Goal: Task Accomplishment & Management: Use online tool/utility

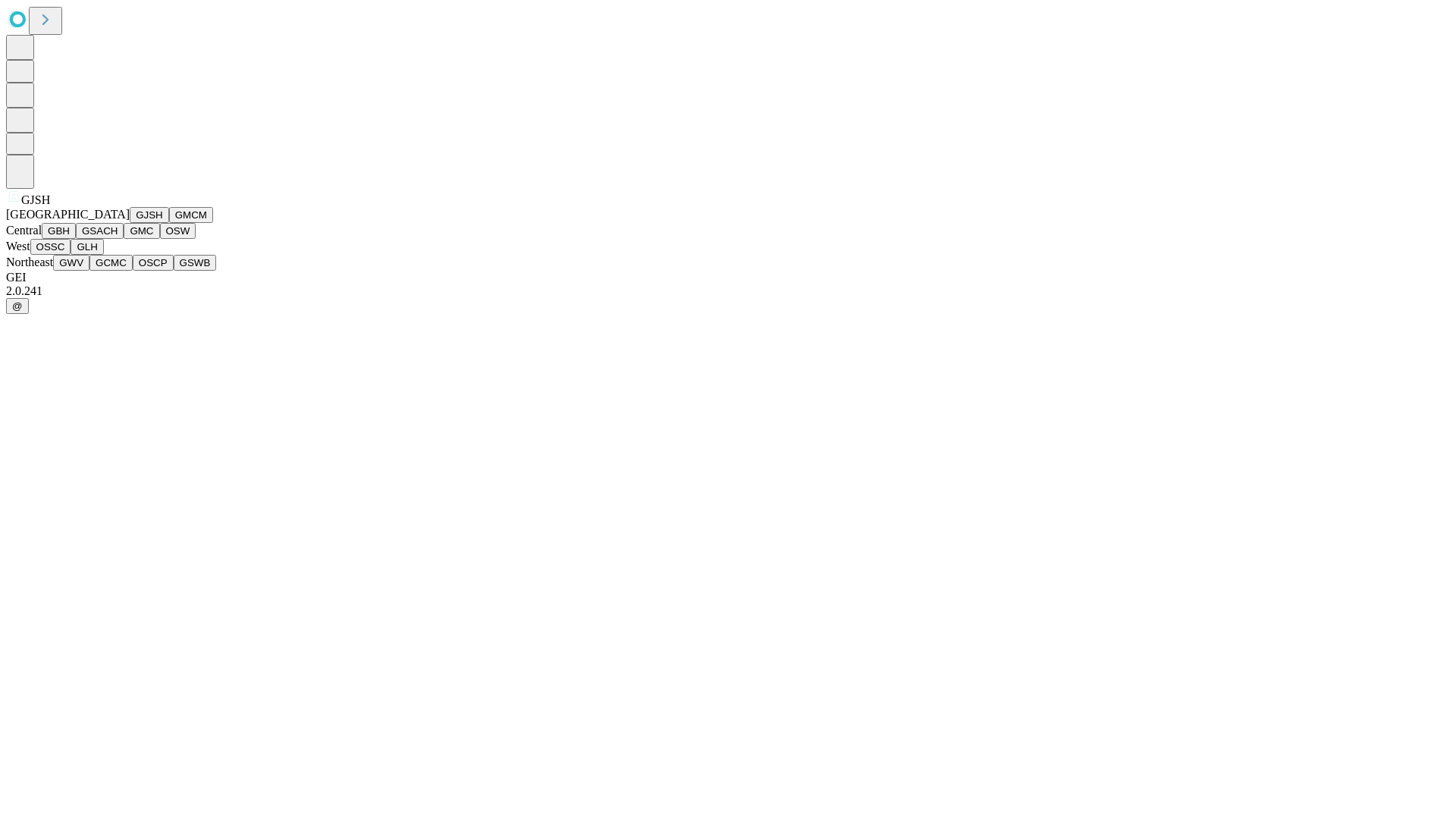
click at [130, 223] on button "GJSH" at bounding box center [149, 215] width 40 height 15
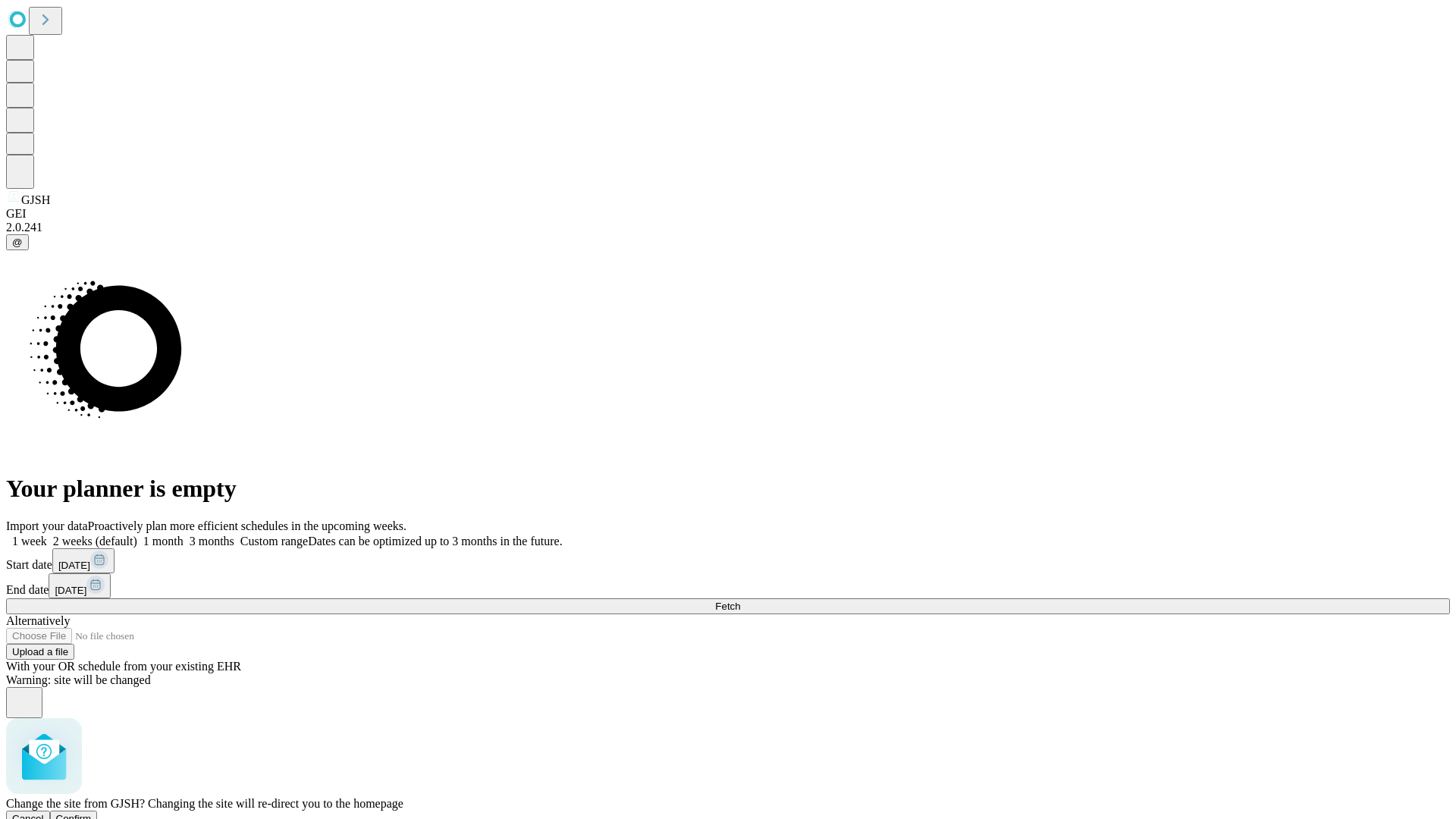
click at [92, 813] on span "Confirm" at bounding box center [73, 819] width 36 height 12
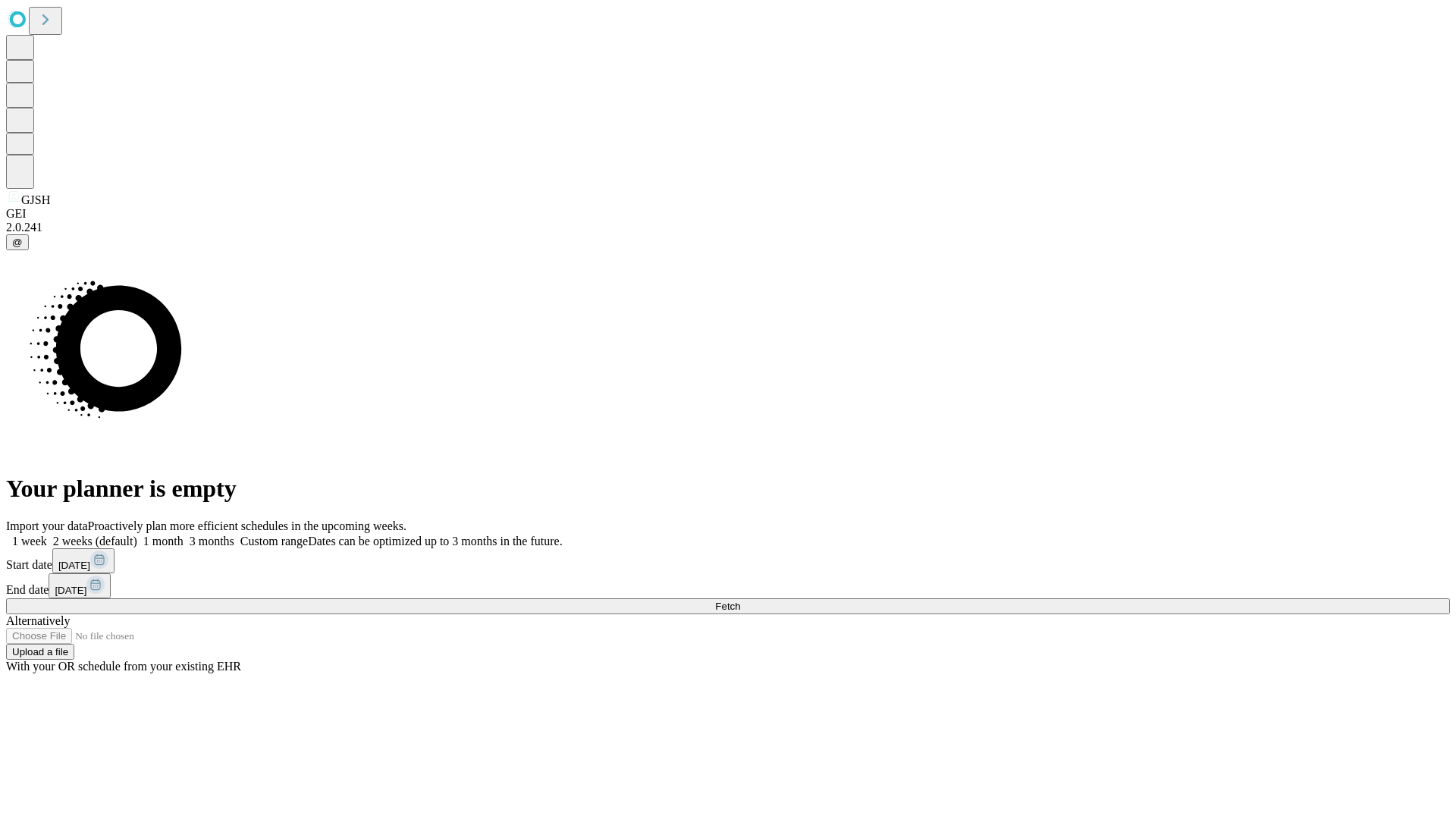
click at [137, 535] on label "2 weeks (default)" at bounding box center [92, 541] width 90 height 13
click at [741, 600] on span "Fetch" at bounding box center [728, 606] width 25 height 12
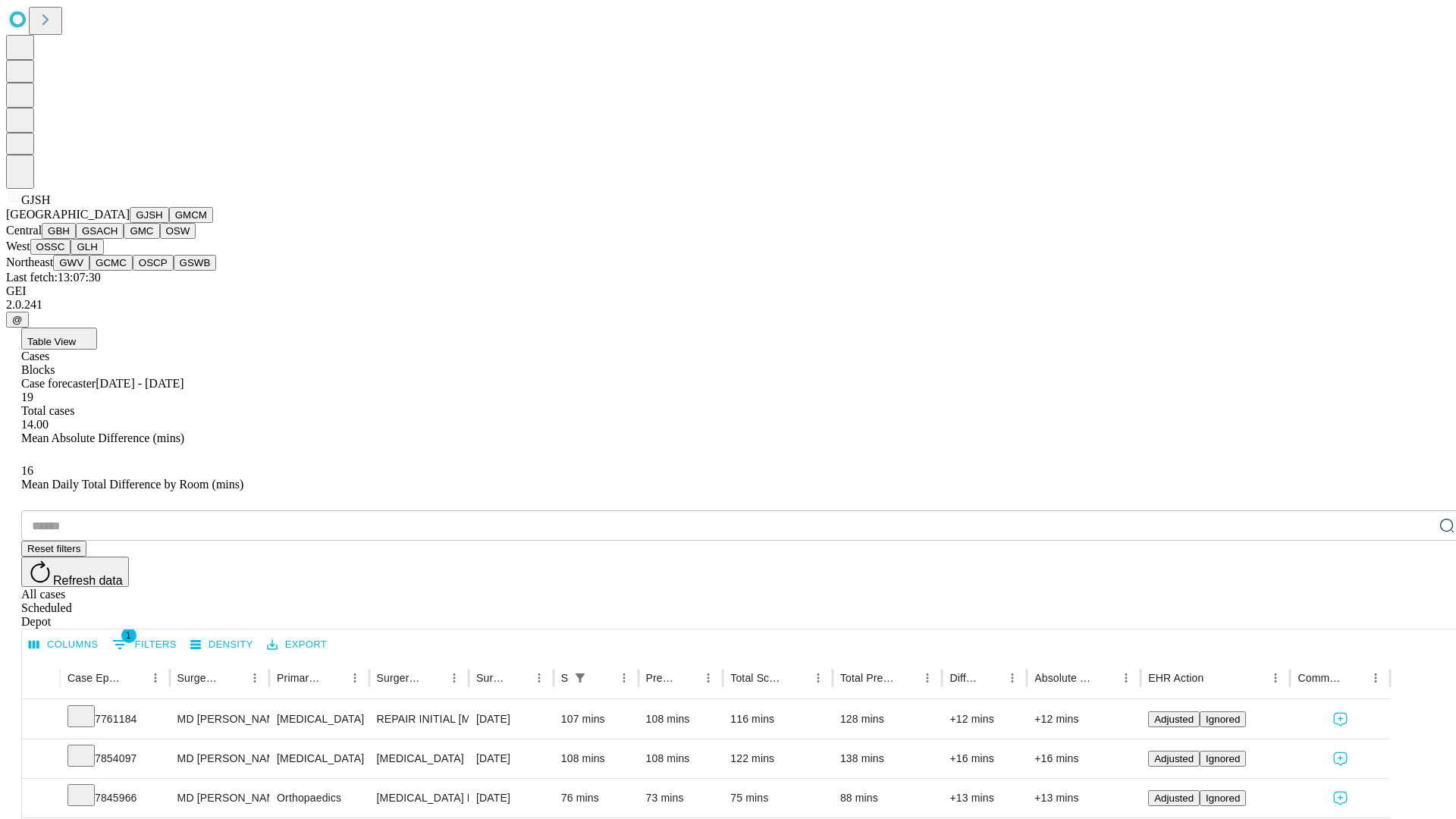
click at [169, 223] on button "GMCM" at bounding box center [190, 215] width 44 height 15
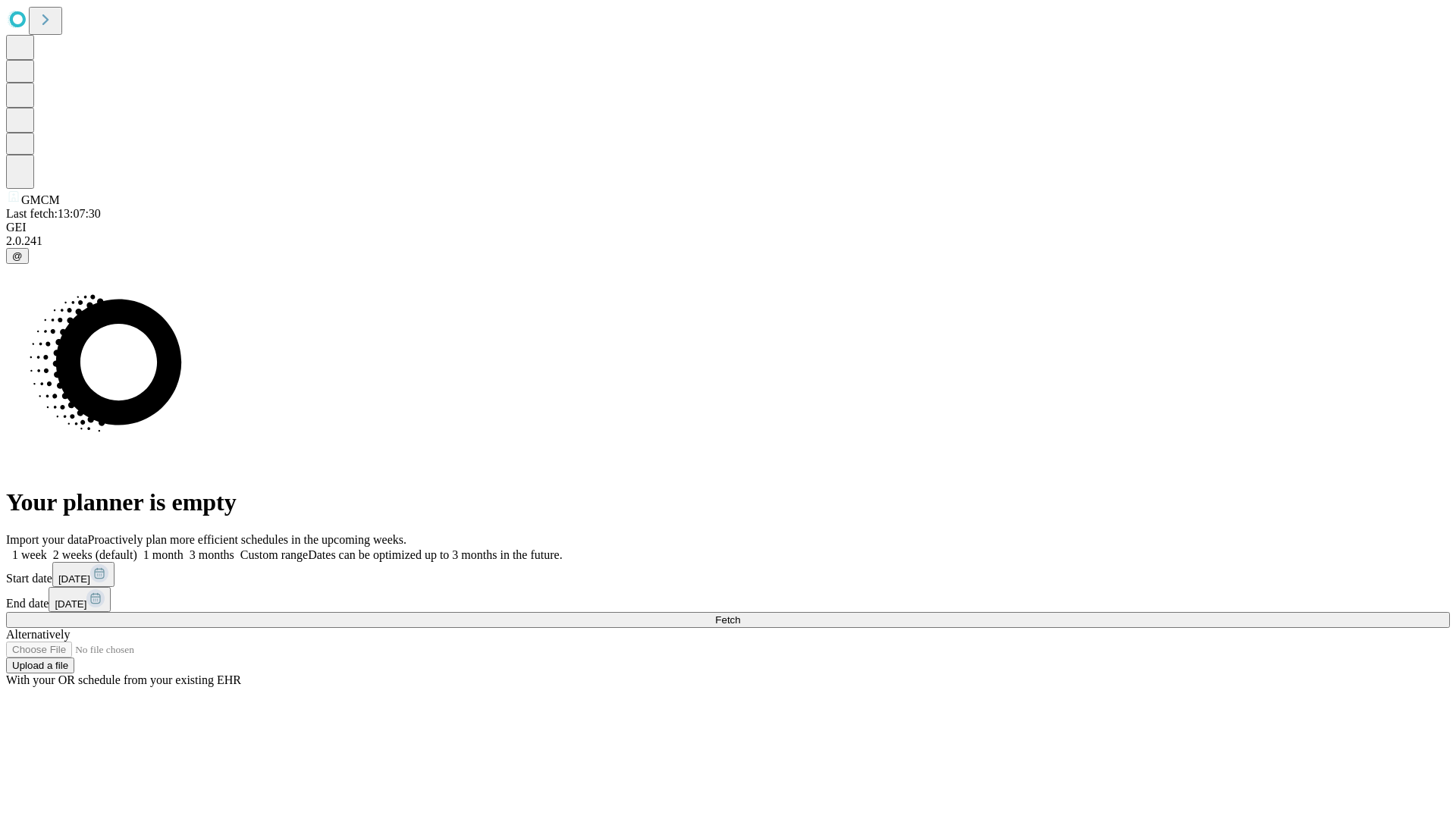
click at [137, 548] on label "2 weeks (default)" at bounding box center [92, 554] width 90 height 13
click at [741, 614] on span "Fetch" at bounding box center [728, 620] width 25 height 12
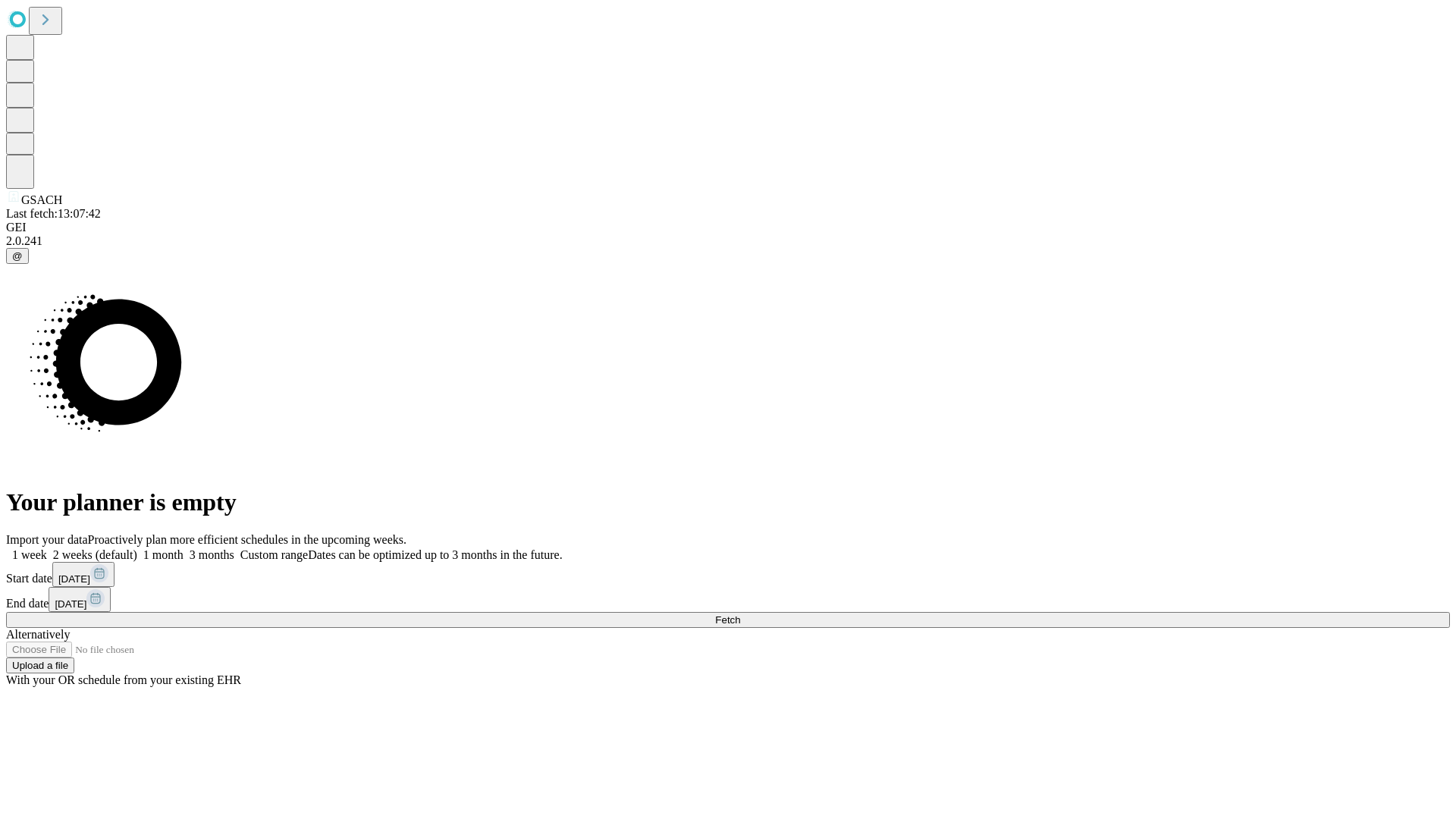
click at [137, 548] on label "2 weeks (default)" at bounding box center [92, 554] width 90 height 13
click at [741, 614] on span "Fetch" at bounding box center [728, 620] width 25 height 12
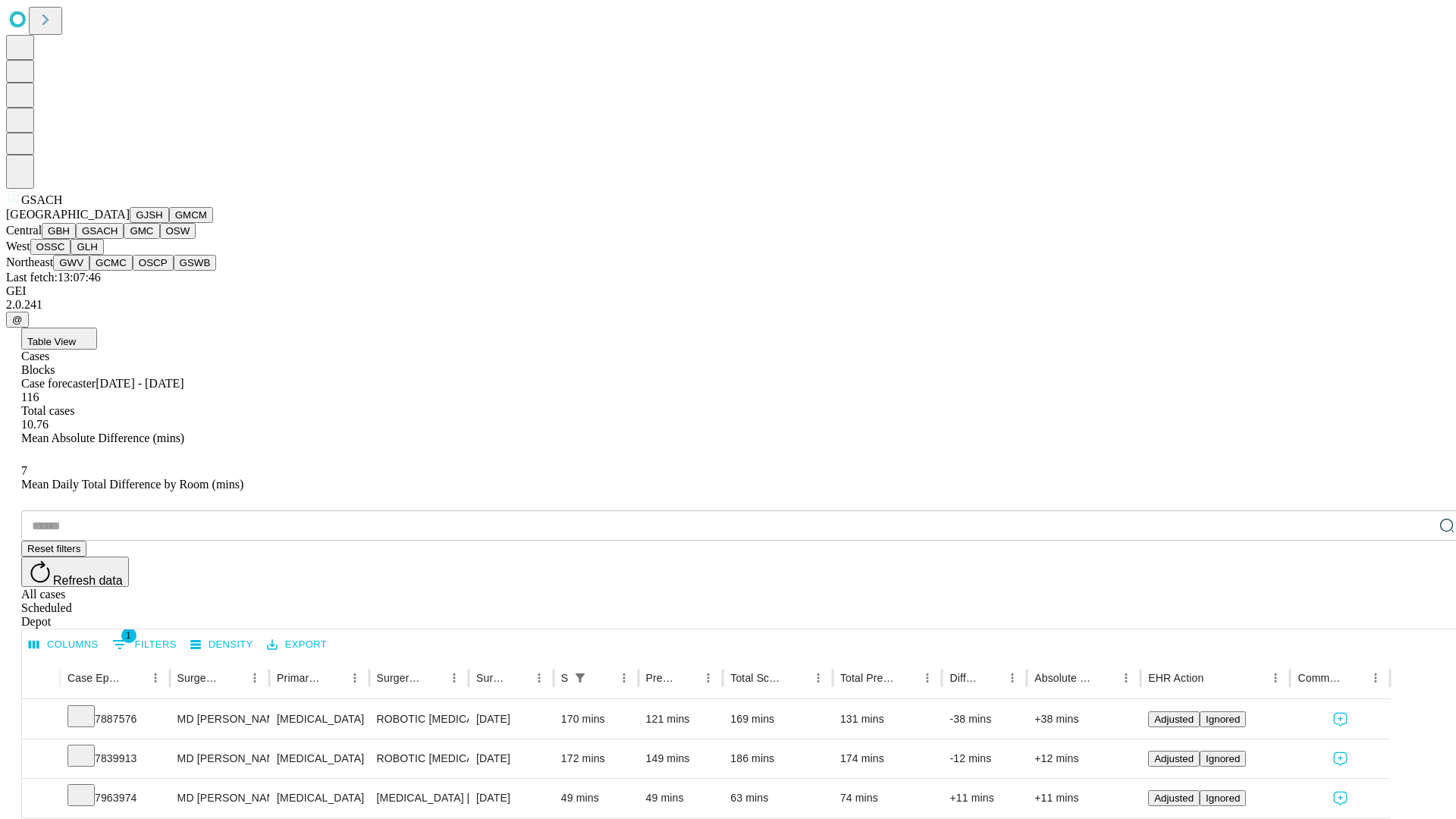
click at [124, 239] on button "GMC" at bounding box center [141, 231] width 36 height 15
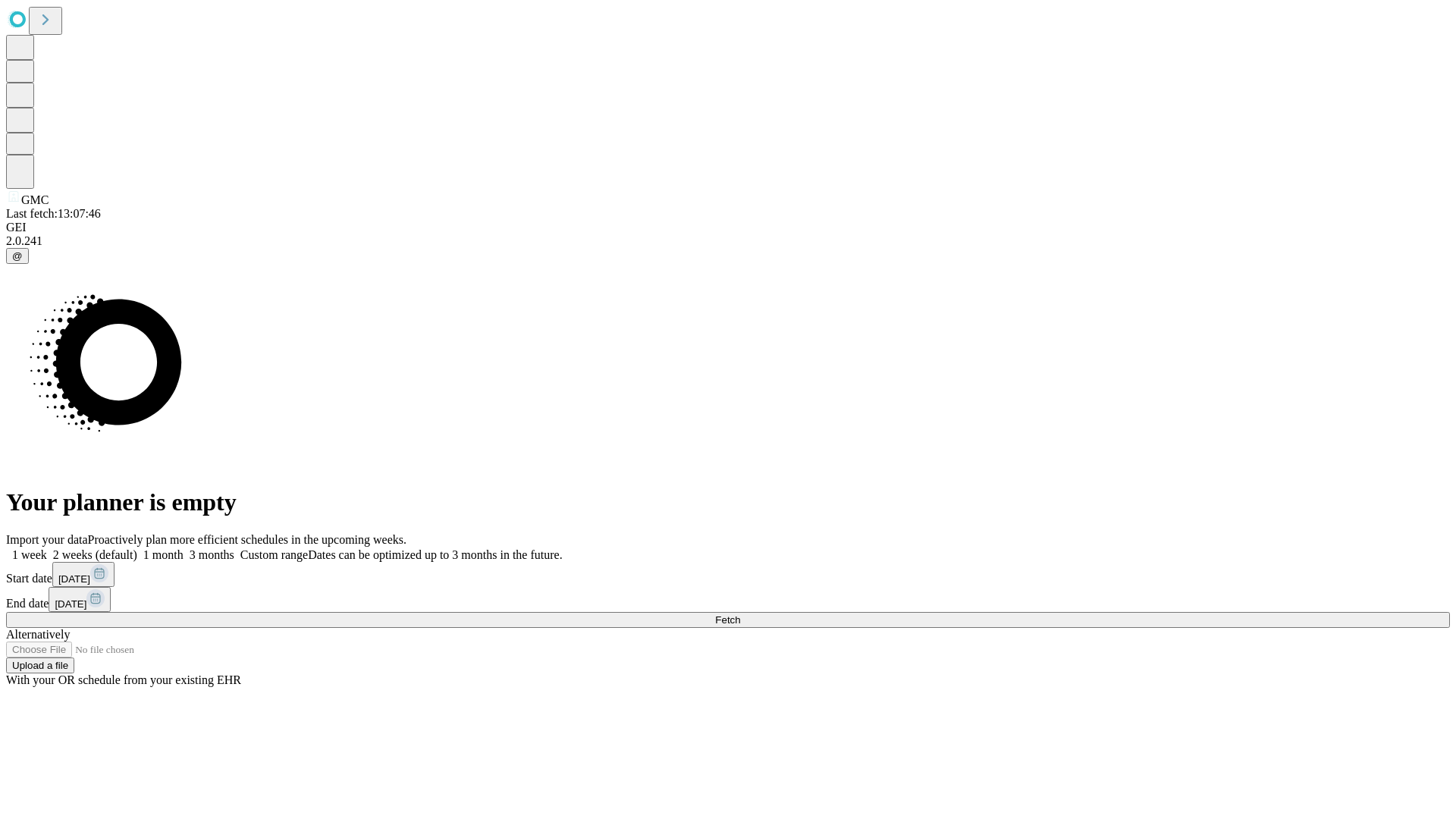
click at [137, 548] on label "2 weeks (default)" at bounding box center [92, 554] width 90 height 13
click at [741, 614] on span "Fetch" at bounding box center [728, 620] width 25 height 12
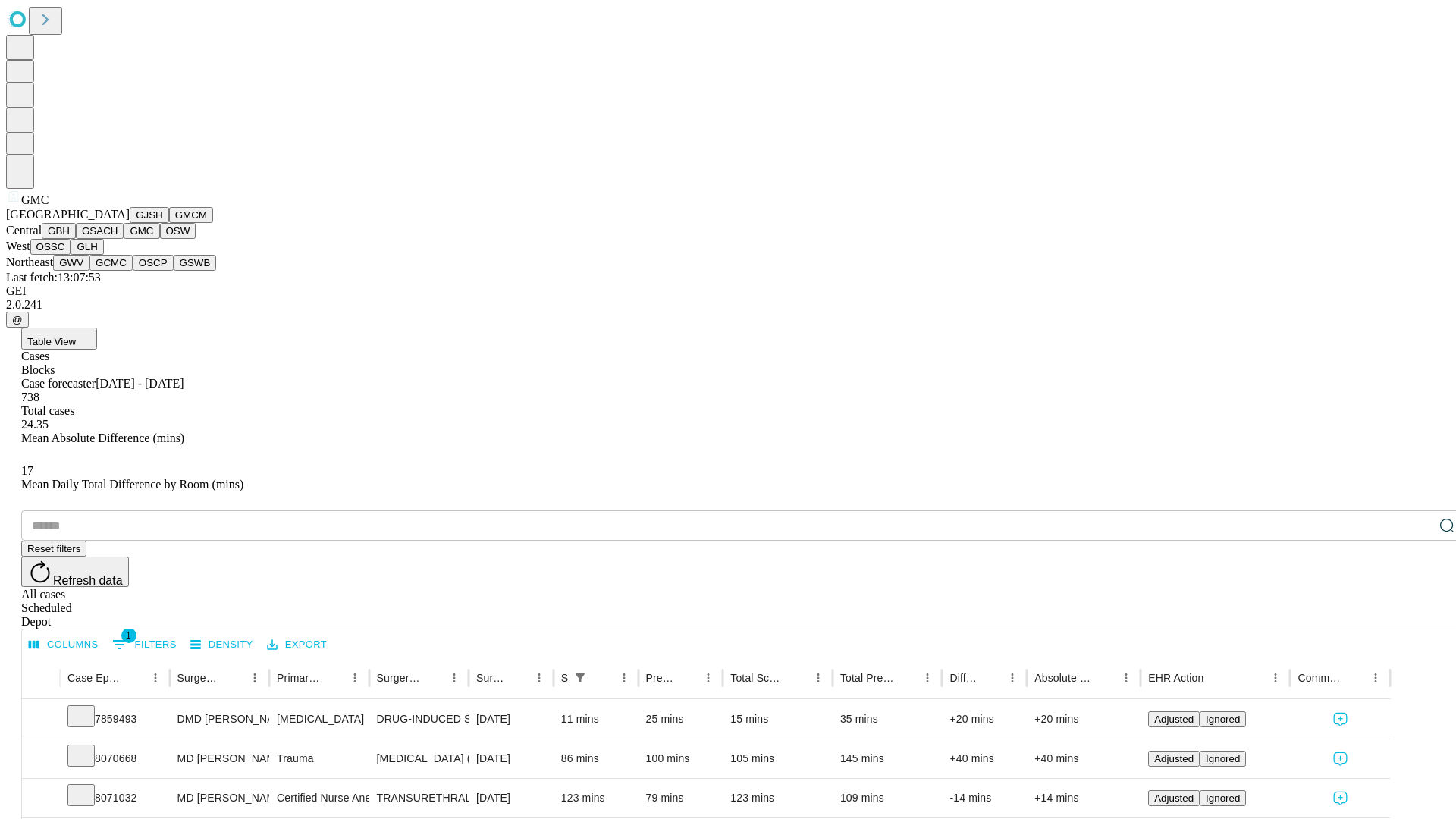
click at [160, 239] on button "OSW" at bounding box center [179, 231] width 37 height 15
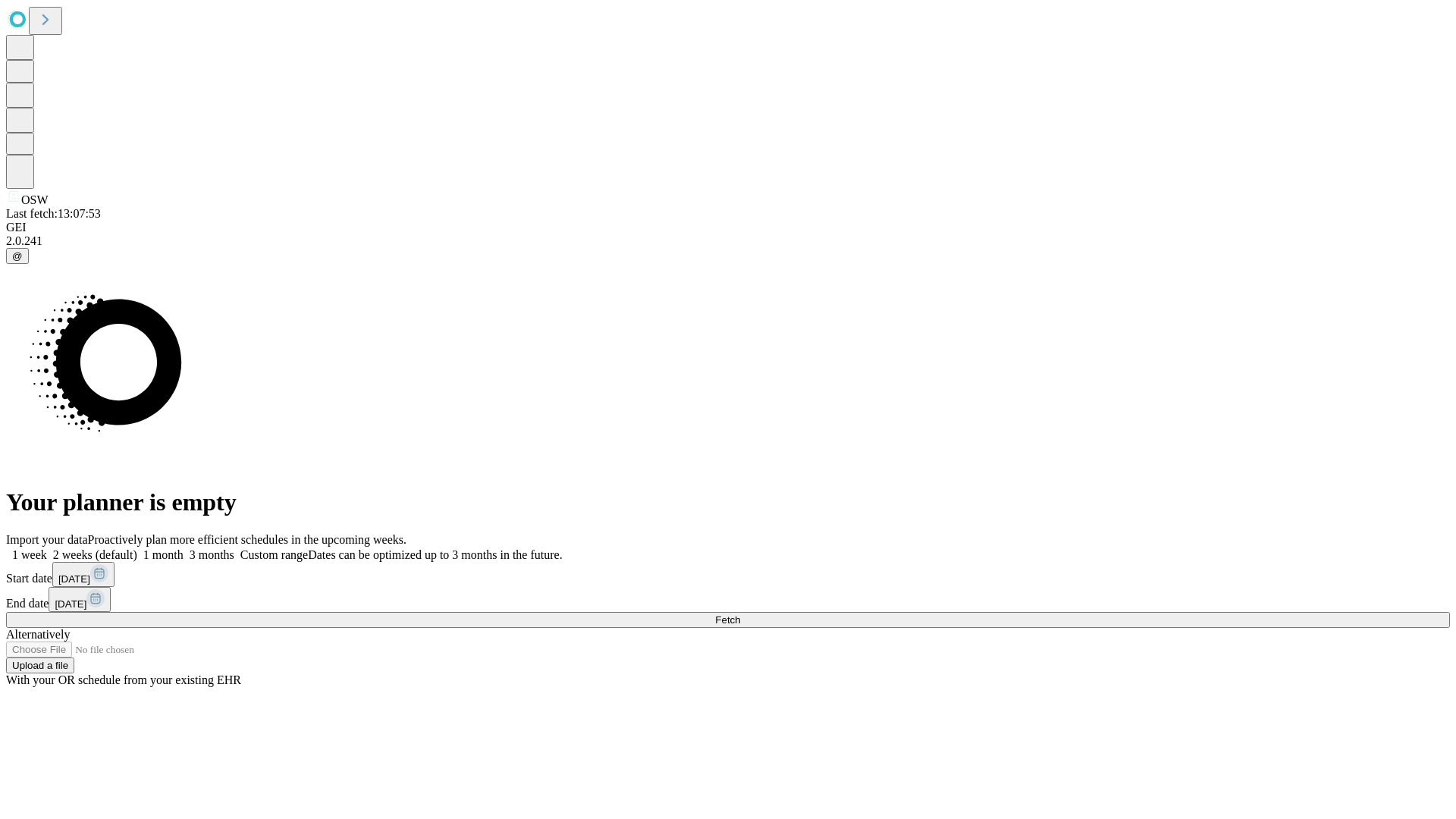
click at [137, 548] on label "2 weeks (default)" at bounding box center [92, 554] width 90 height 13
click at [741, 614] on span "Fetch" at bounding box center [728, 620] width 25 height 12
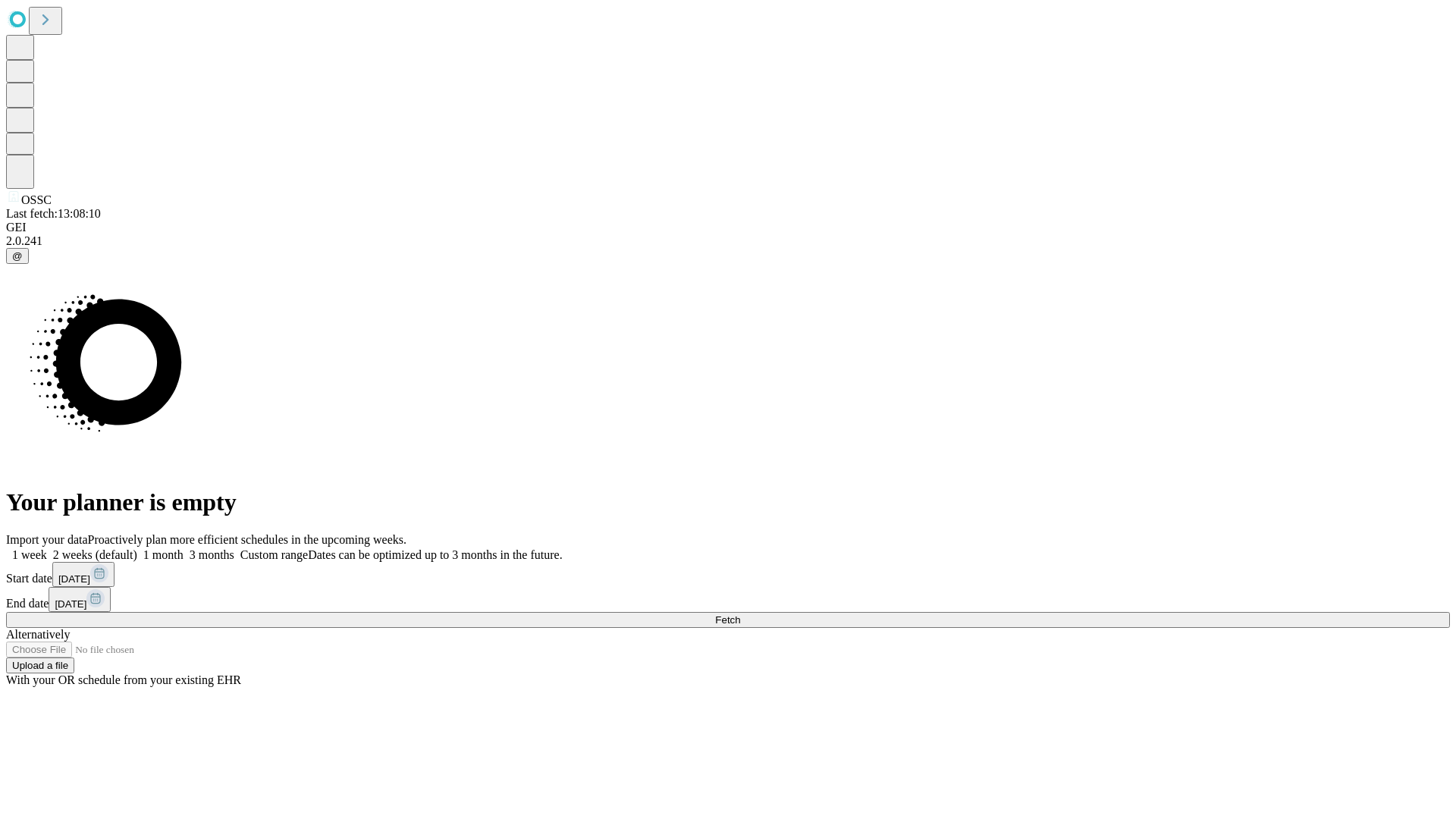
click at [137, 548] on label "2 weeks (default)" at bounding box center [92, 554] width 90 height 13
click at [741, 614] on span "Fetch" at bounding box center [728, 620] width 25 height 12
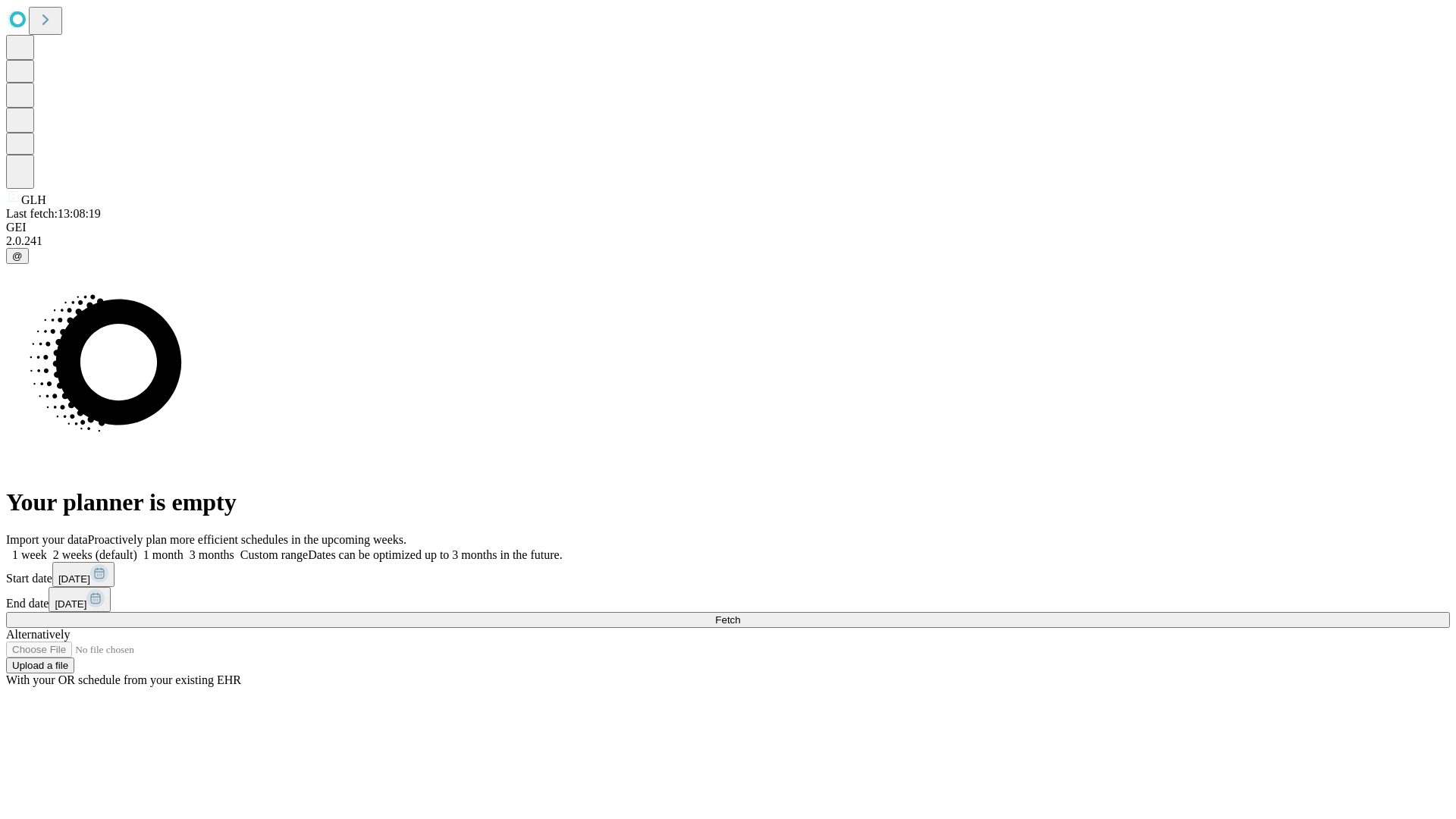
click at [137, 548] on label "2 weeks (default)" at bounding box center [92, 554] width 90 height 13
click at [741, 614] on span "Fetch" at bounding box center [728, 620] width 25 height 12
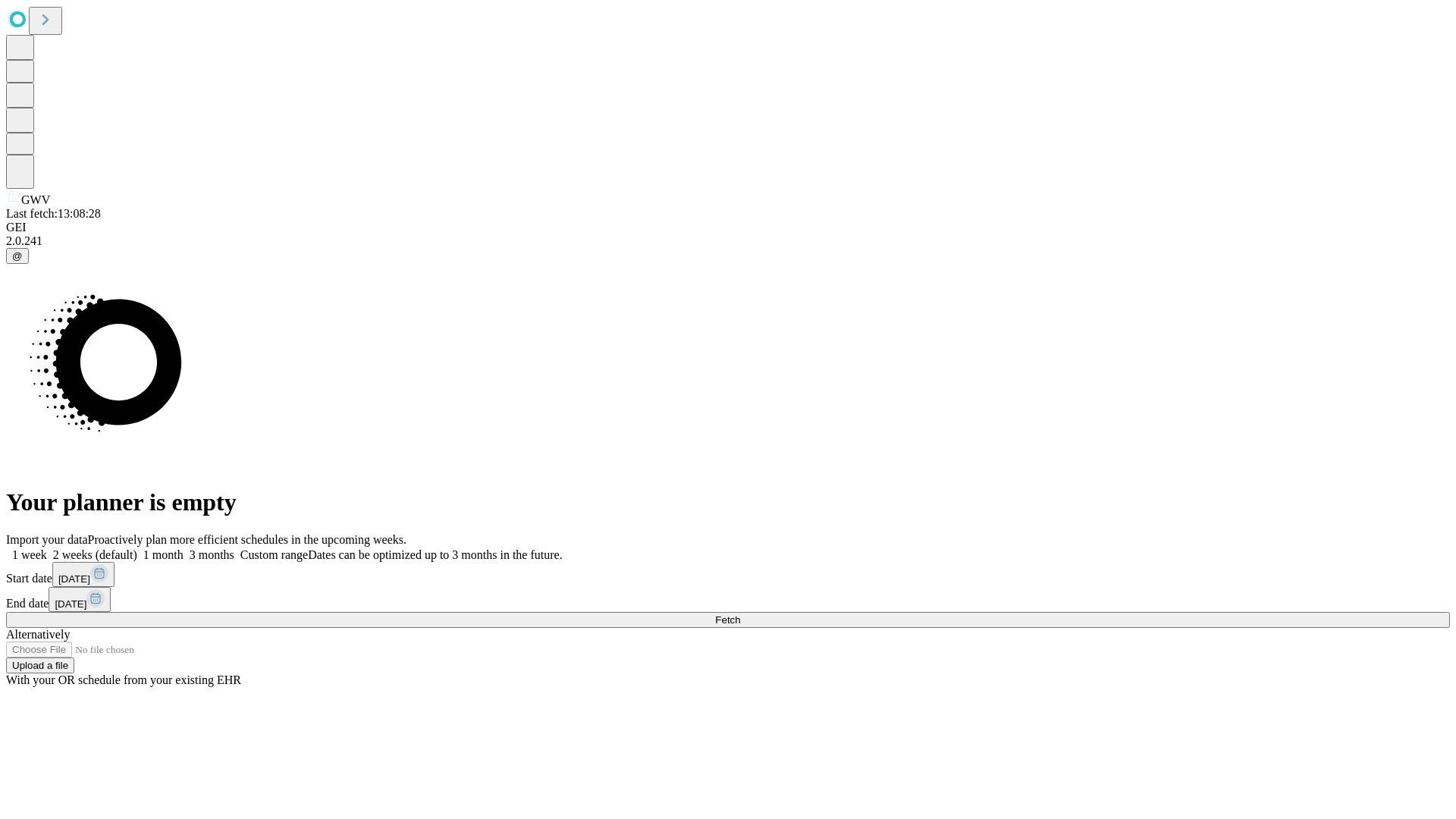
click at [137, 548] on label "2 weeks (default)" at bounding box center [92, 554] width 90 height 13
click at [741, 614] on span "Fetch" at bounding box center [728, 620] width 25 height 12
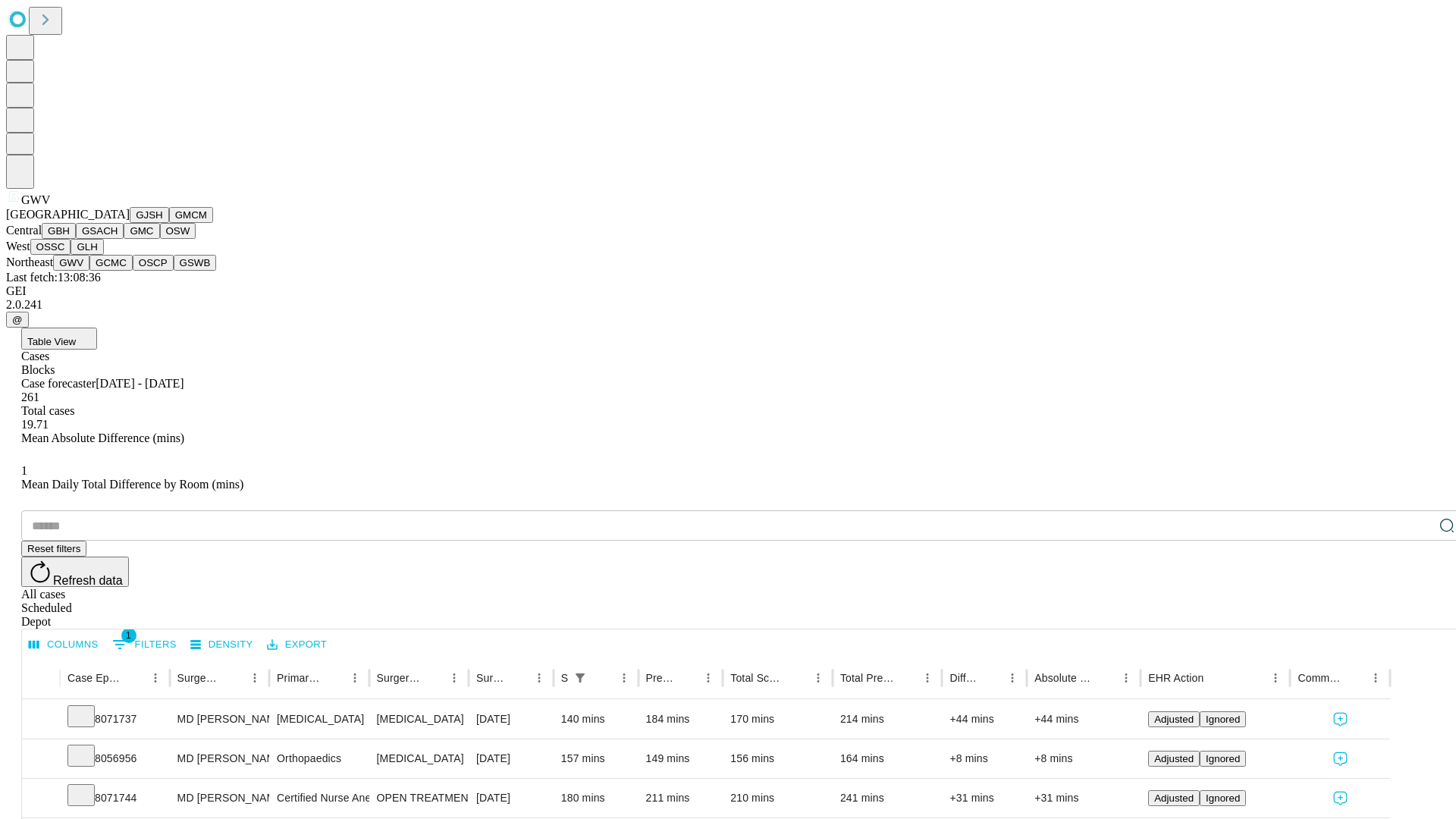
click at [118, 271] on button "GCMC" at bounding box center [111, 263] width 44 height 15
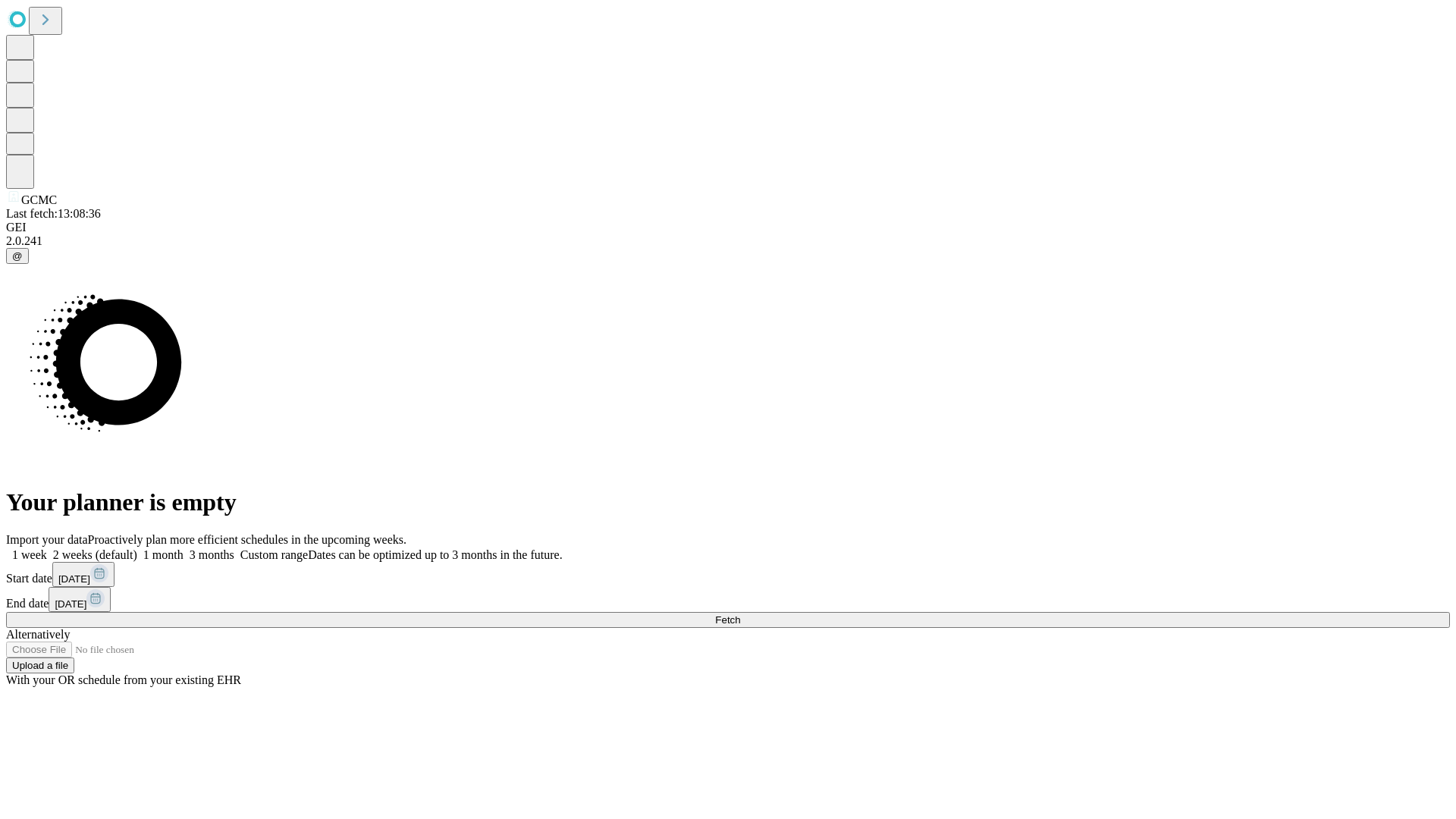
click at [137, 548] on label "2 weeks (default)" at bounding box center [92, 554] width 90 height 13
click at [741, 614] on span "Fetch" at bounding box center [728, 620] width 25 height 12
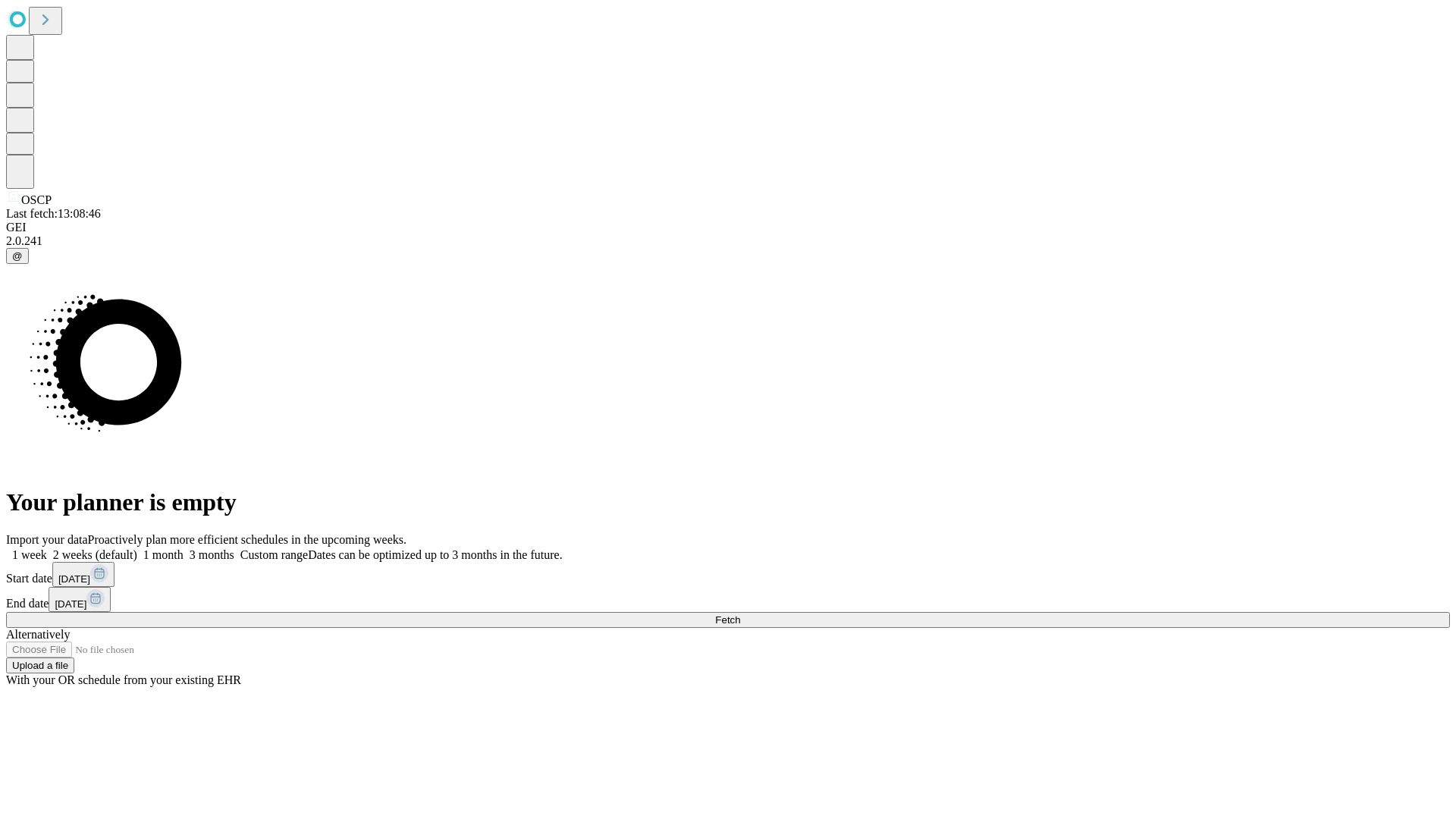
click at [137, 548] on label "2 weeks (default)" at bounding box center [92, 554] width 90 height 13
click at [741, 614] on span "Fetch" at bounding box center [728, 620] width 25 height 12
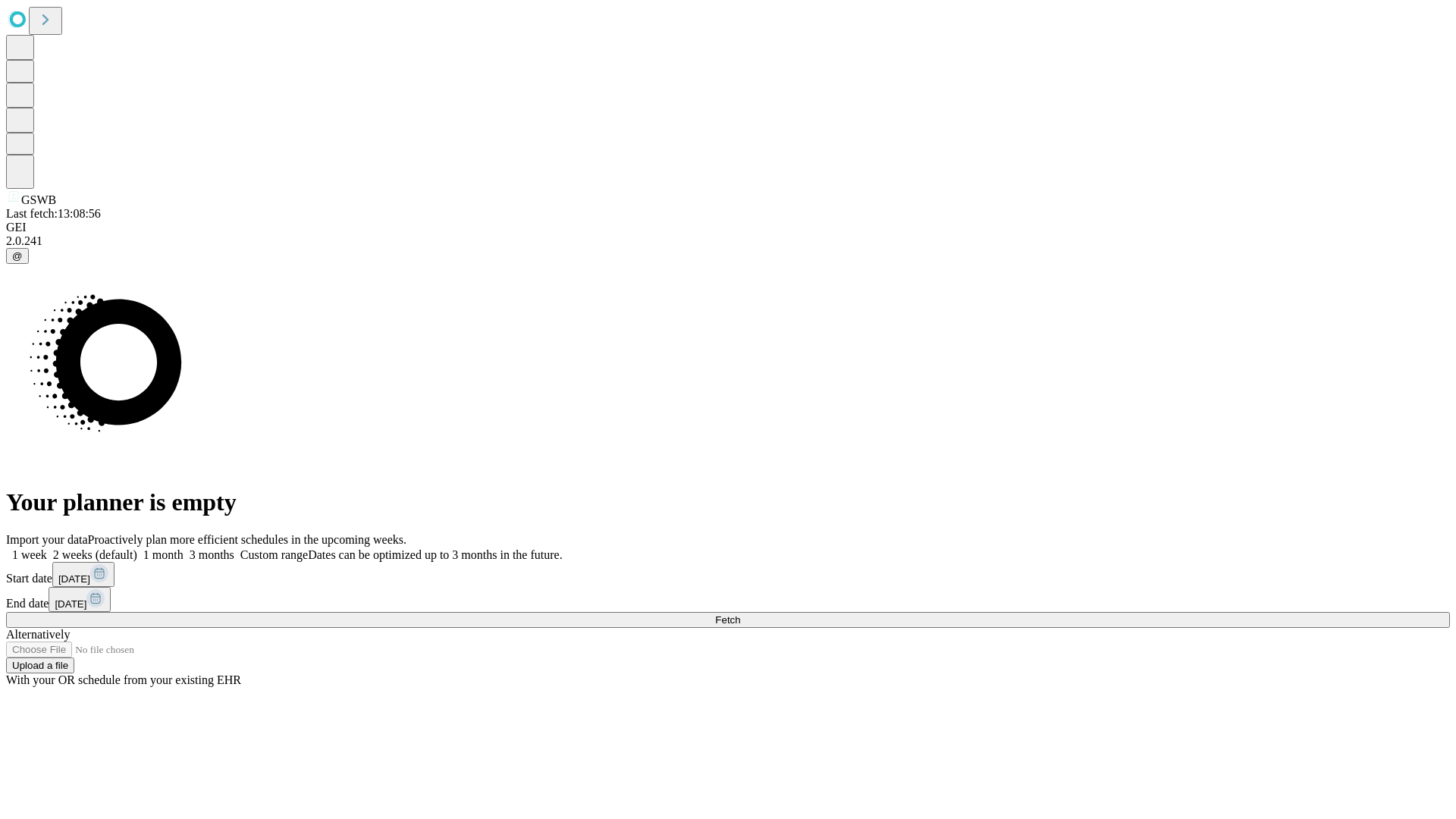
click at [741, 614] on span "Fetch" at bounding box center [728, 620] width 25 height 12
